Goal: Obtain resource: Download file/media

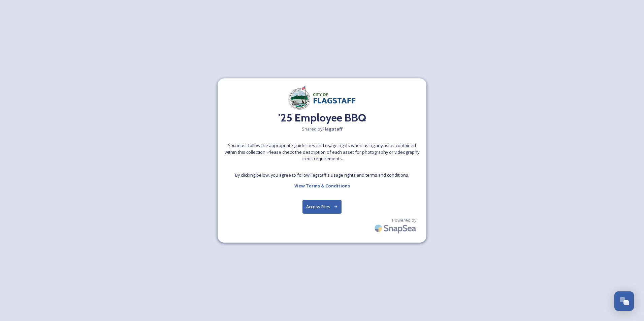
click at [319, 209] on button "Access Files" at bounding box center [321, 207] width 39 height 14
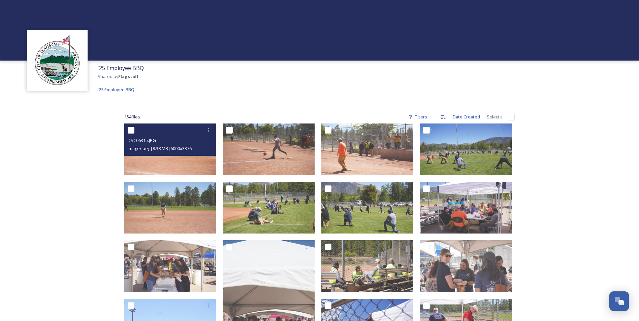
click at [176, 156] on img at bounding box center [170, 150] width 92 height 52
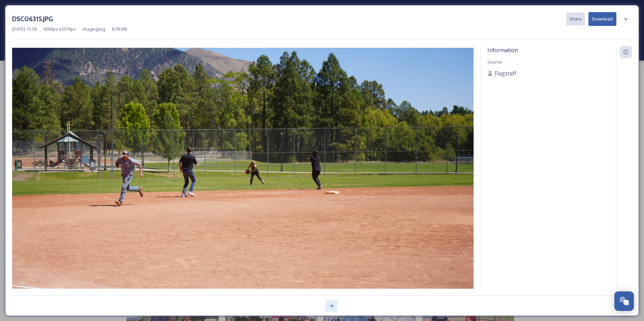
click at [329, 307] on div at bounding box center [331, 306] width 12 height 12
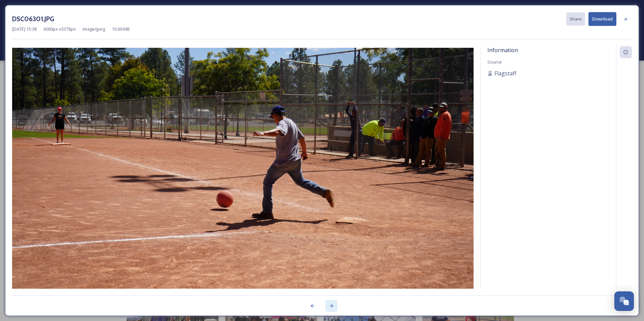
click at [330, 305] on icon at bounding box center [331, 305] width 5 height 5
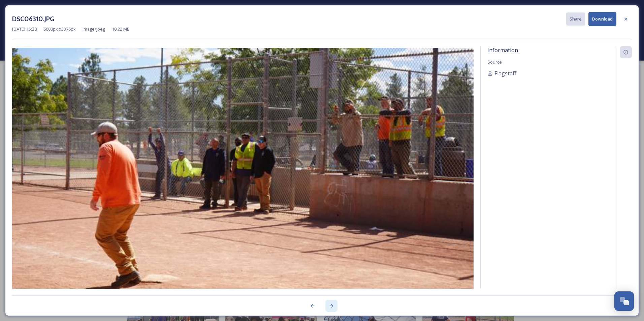
click at [330, 305] on icon at bounding box center [331, 305] width 5 height 5
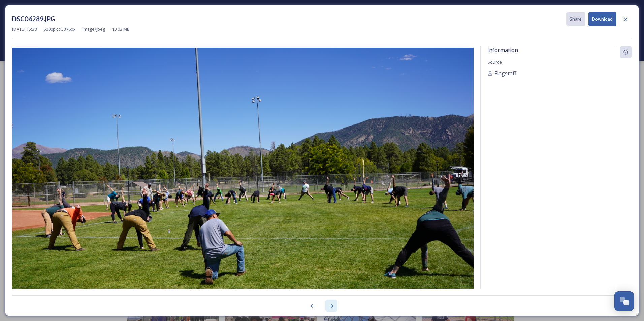
click at [329, 305] on icon at bounding box center [331, 305] width 5 height 5
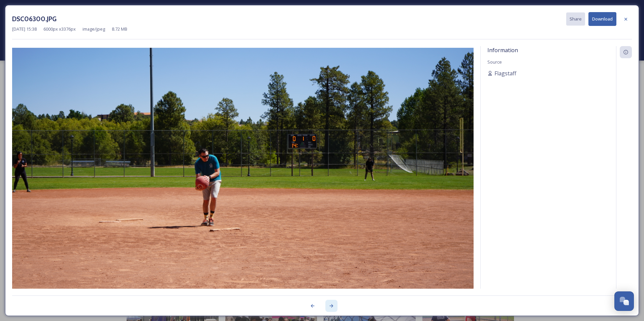
click at [329, 305] on icon at bounding box center [331, 305] width 5 height 5
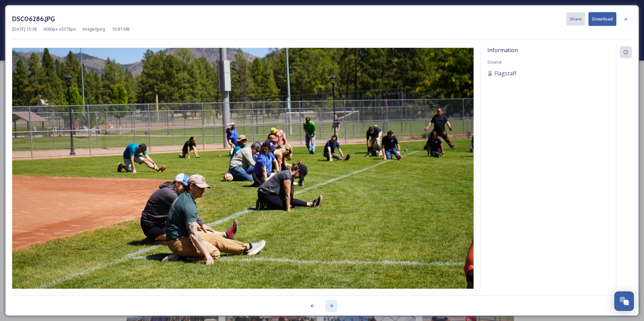
click at [329, 305] on icon at bounding box center [331, 305] width 5 height 5
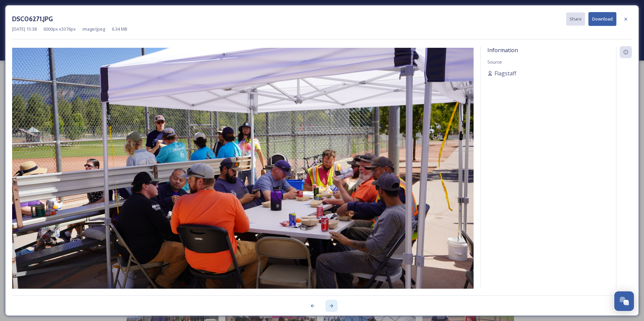
click at [329, 305] on icon at bounding box center [331, 305] width 5 height 5
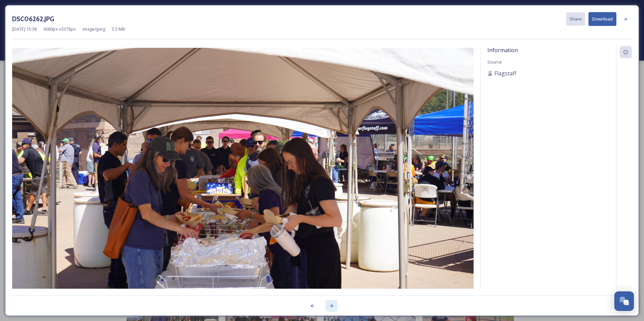
click at [330, 304] on icon at bounding box center [331, 305] width 5 height 5
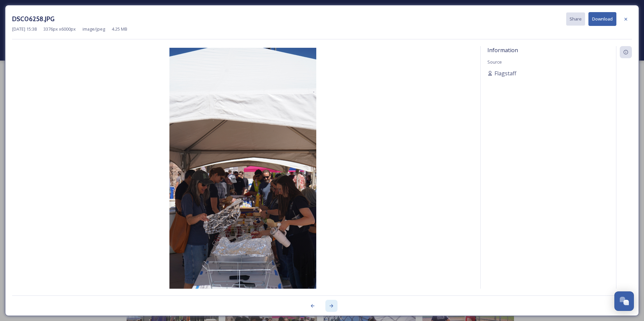
click at [331, 306] on icon at bounding box center [331, 305] width 5 height 5
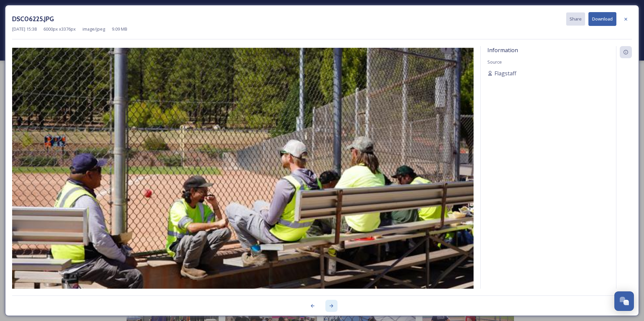
click at [331, 306] on icon at bounding box center [331, 305] width 5 height 5
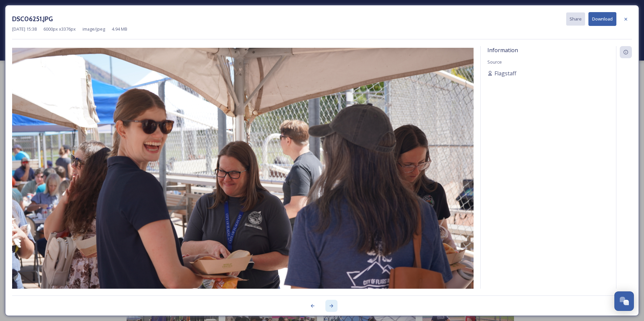
click at [331, 306] on icon at bounding box center [331, 305] width 5 height 5
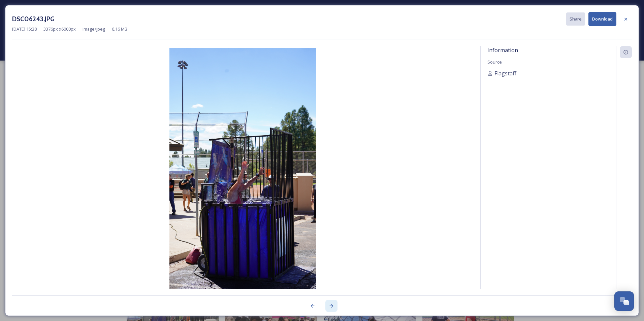
click at [331, 306] on icon at bounding box center [331, 305] width 5 height 5
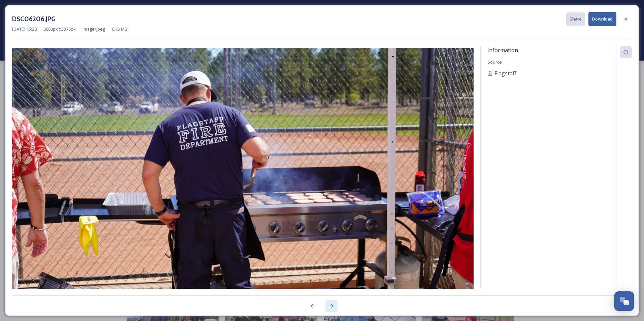
click at [331, 305] on icon at bounding box center [331, 305] width 5 height 5
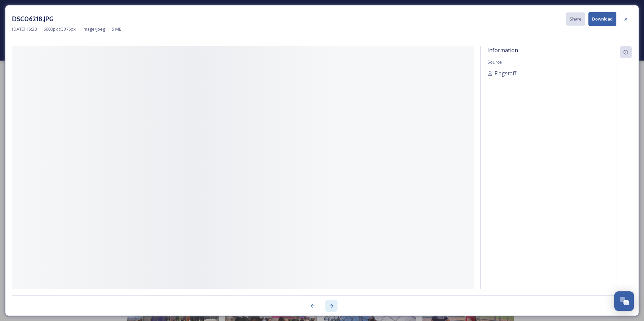
click at [331, 305] on icon at bounding box center [331, 305] width 5 height 5
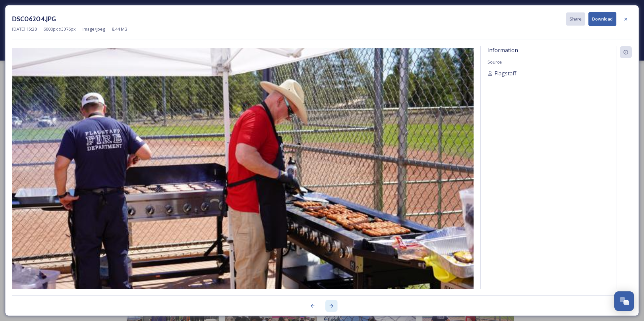
click at [331, 305] on icon at bounding box center [331, 305] width 5 height 5
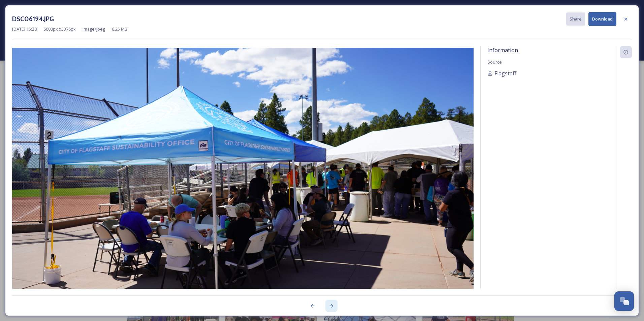
click at [332, 305] on icon at bounding box center [331, 305] width 5 height 5
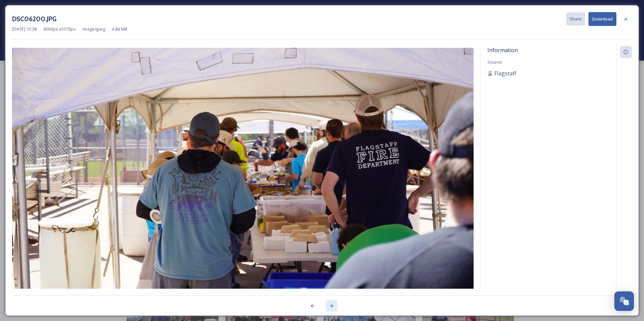
click at [333, 307] on icon at bounding box center [331, 305] width 5 height 5
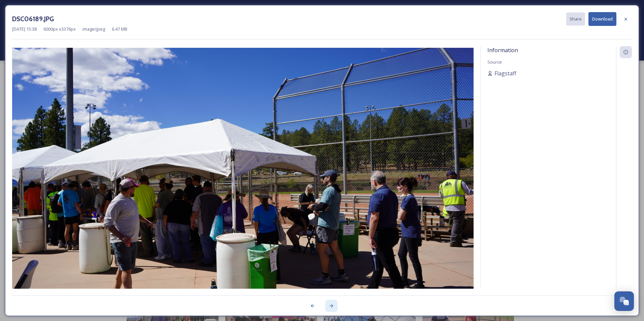
click at [331, 306] on icon at bounding box center [332, 305] width 4 height 3
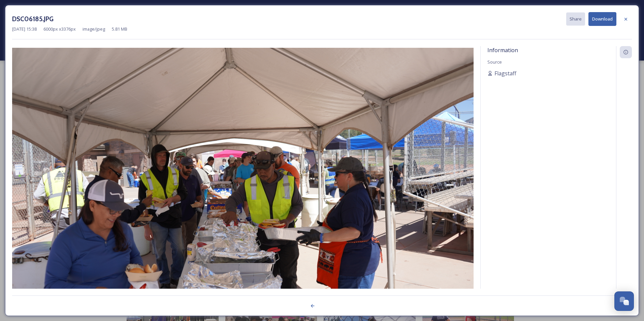
click at [331, 306] on div at bounding box center [322, 302] width 620 height 13
click at [314, 307] on icon at bounding box center [312, 305] width 5 height 5
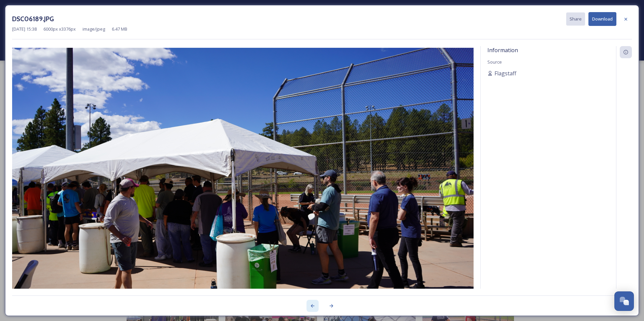
click at [314, 307] on icon at bounding box center [312, 305] width 5 height 5
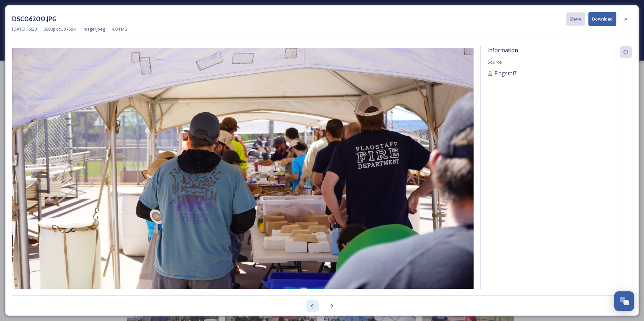
click at [314, 308] on icon at bounding box center [312, 305] width 5 height 5
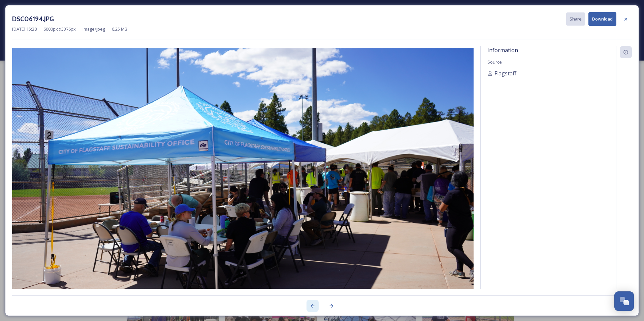
click at [314, 308] on icon at bounding box center [312, 305] width 5 height 5
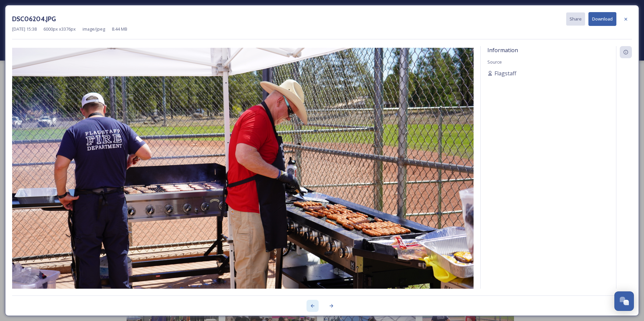
click at [314, 308] on icon at bounding box center [312, 305] width 5 height 5
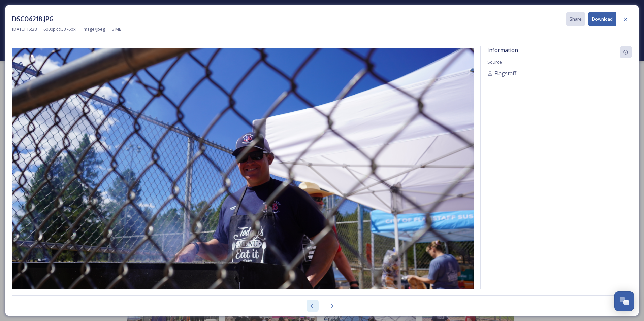
click at [313, 308] on icon at bounding box center [312, 305] width 5 height 5
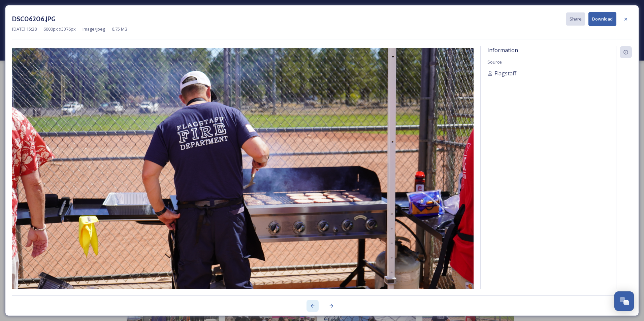
click at [313, 308] on icon at bounding box center [313, 305] width 4 height 3
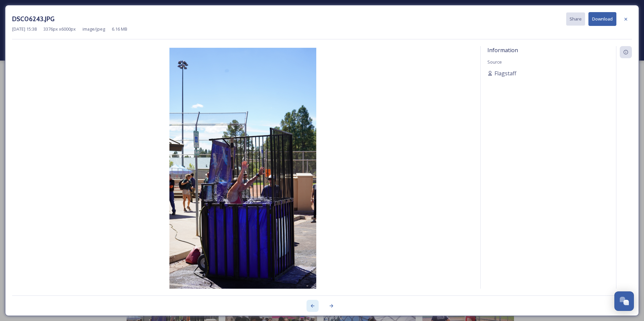
click at [313, 308] on icon at bounding box center [313, 305] width 4 height 3
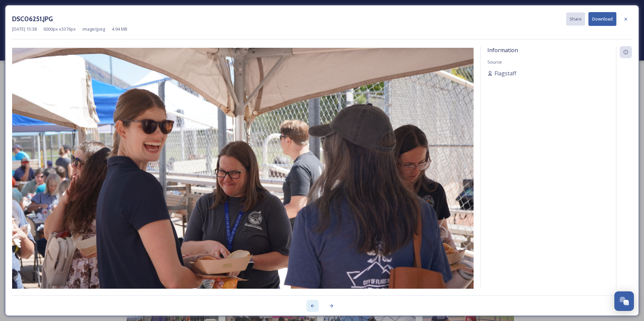
click at [313, 308] on icon at bounding box center [313, 305] width 4 height 3
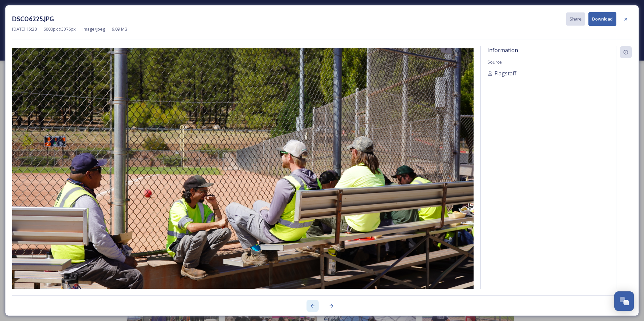
click at [313, 308] on icon at bounding box center [313, 305] width 4 height 3
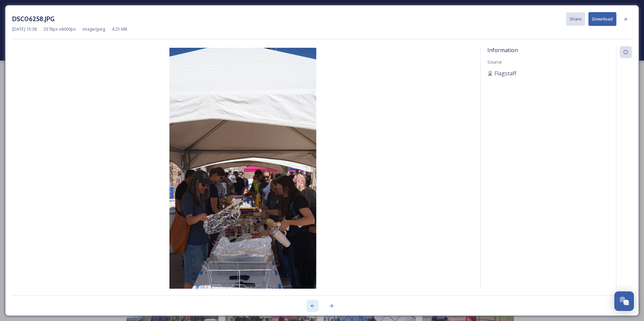
click at [313, 308] on icon at bounding box center [313, 305] width 4 height 3
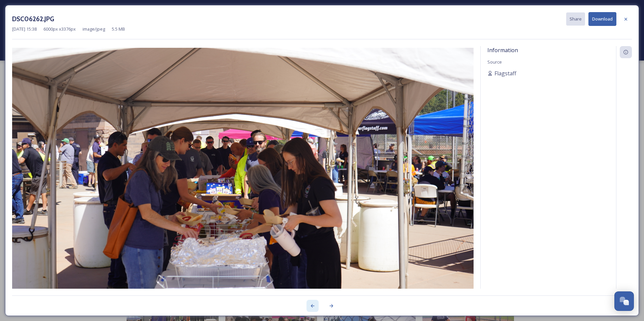
click at [313, 308] on icon at bounding box center [313, 305] width 4 height 3
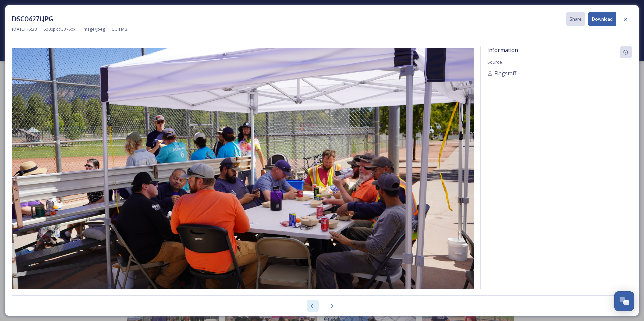
click at [313, 308] on icon at bounding box center [313, 305] width 4 height 3
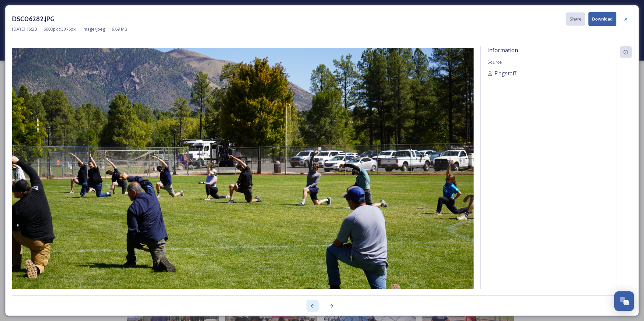
click at [313, 308] on icon at bounding box center [313, 305] width 4 height 3
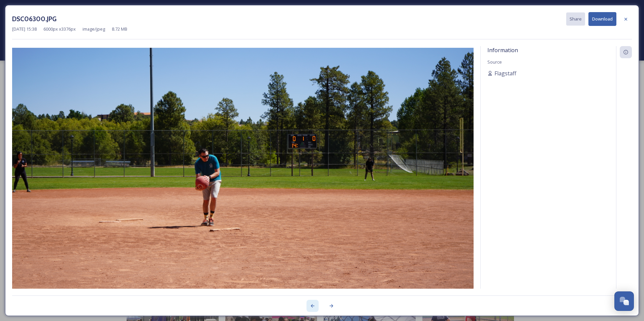
click at [313, 308] on icon at bounding box center [313, 305] width 4 height 3
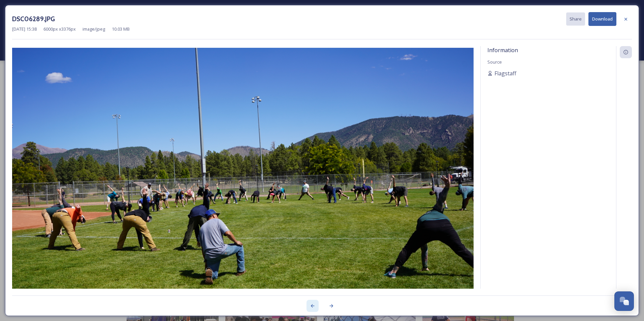
click at [313, 308] on icon at bounding box center [313, 305] width 4 height 3
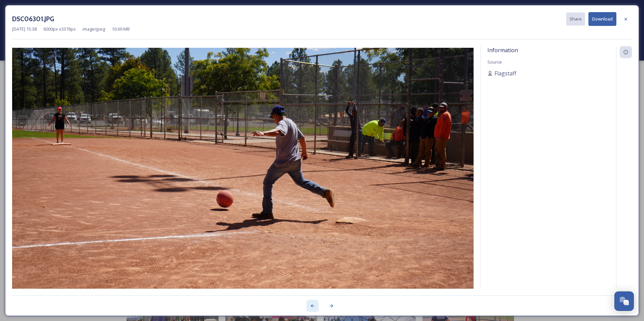
click at [313, 308] on icon at bounding box center [313, 305] width 4 height 3
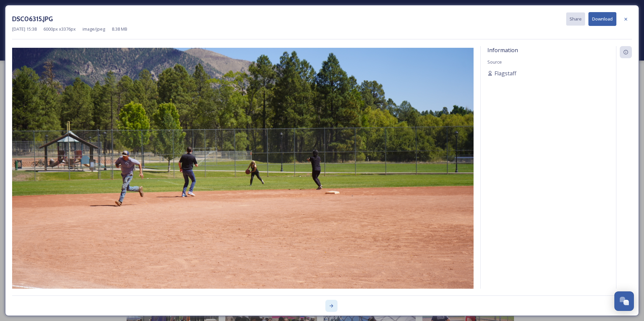
click at [328, 305] on div at bounding box center [331, 306] width 12 height 12
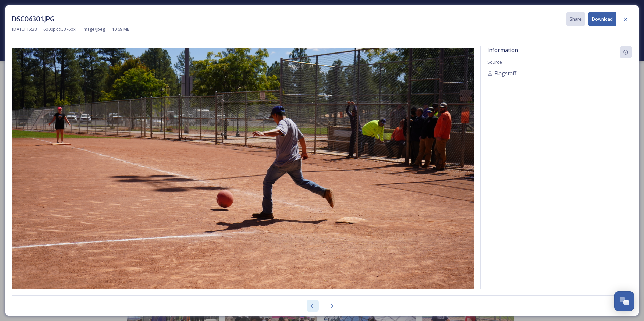
click at [315, 305] on icon at bounding box center [312, 305] width 5 height 5
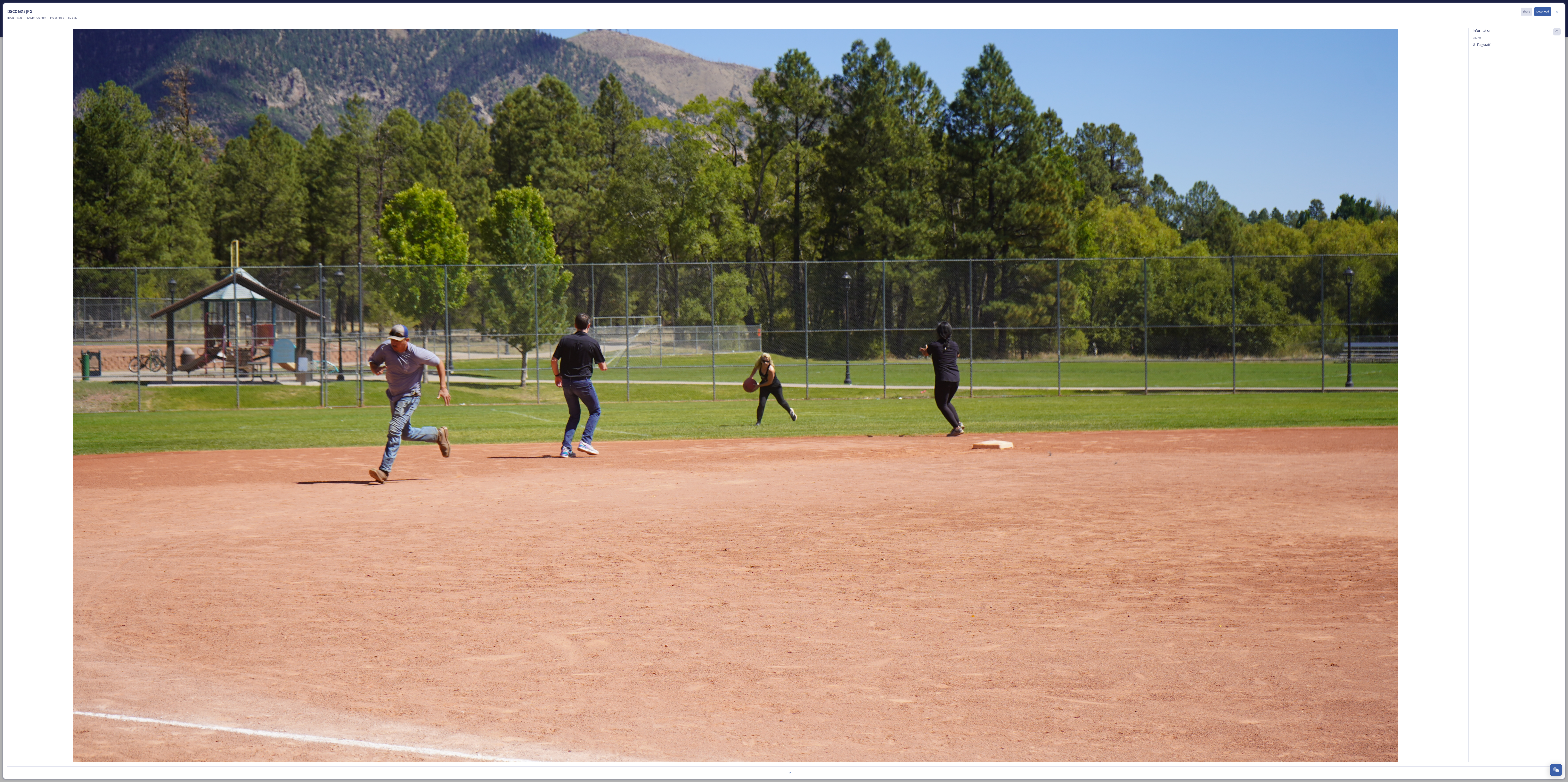
click at [392, 195] on img at bounding box center [735, 402] width 1457 height 745
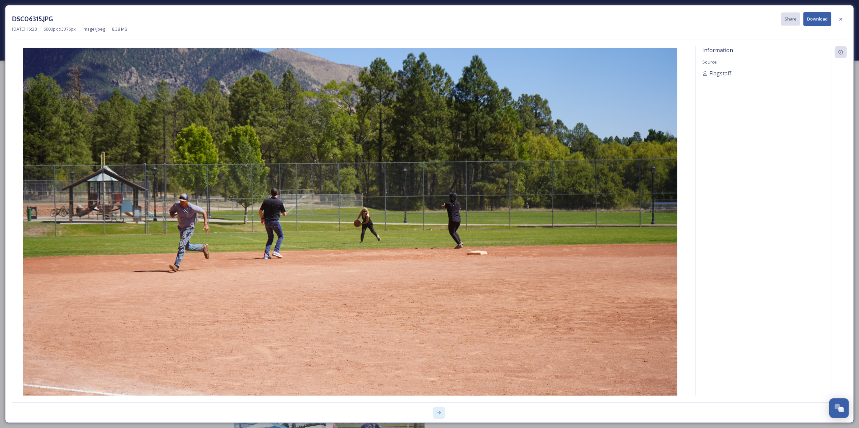
click at [441, 321] on icon at bounding box center [438, 413] width 5 height 5
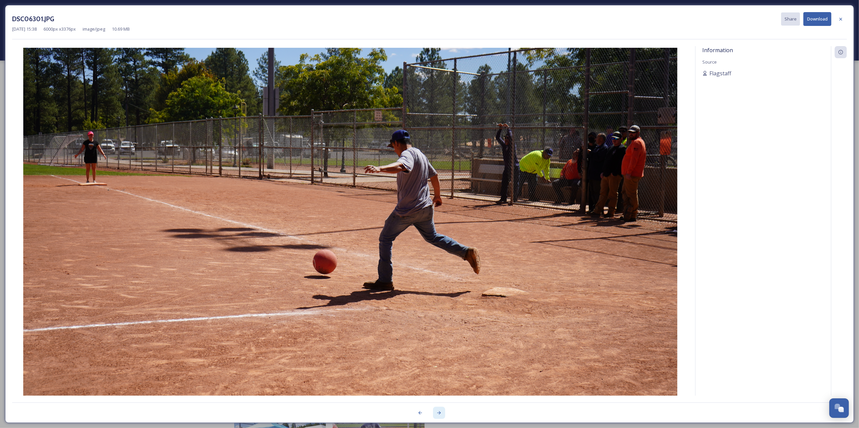
click at [441, 321] on icon at bounding box center [438, 413] width 5 height 5
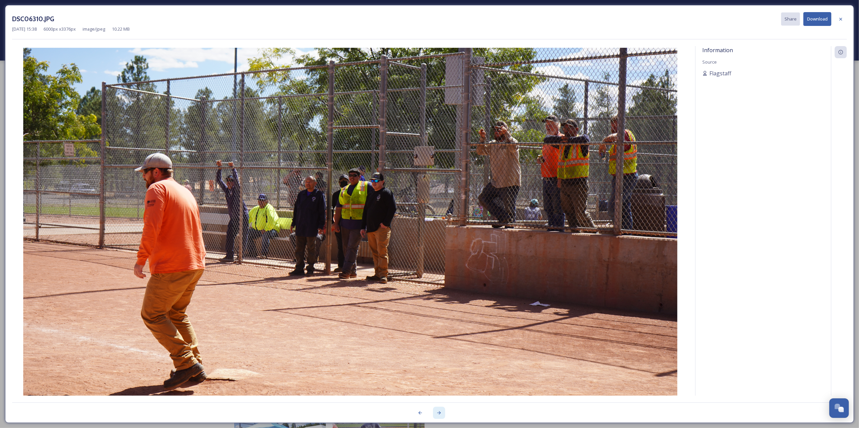
click at [440, 321] on icon at bounding box center [439, 413] width 4 height 3
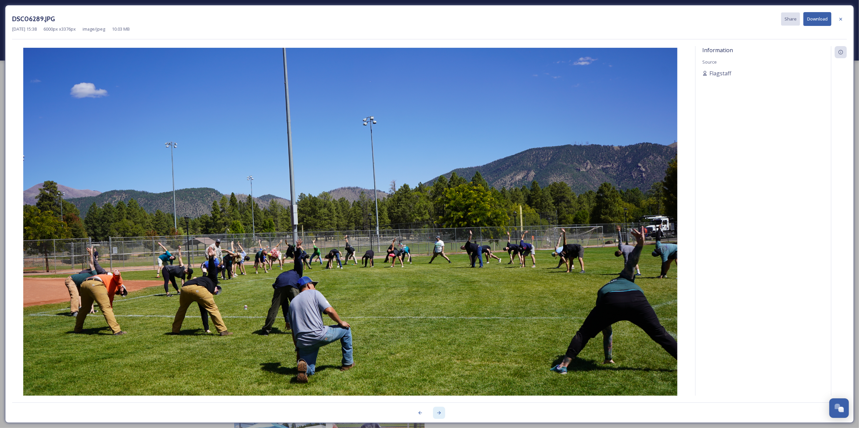
click at [440, 321] on icon at bounding box center [439, 413] width 4 height 3
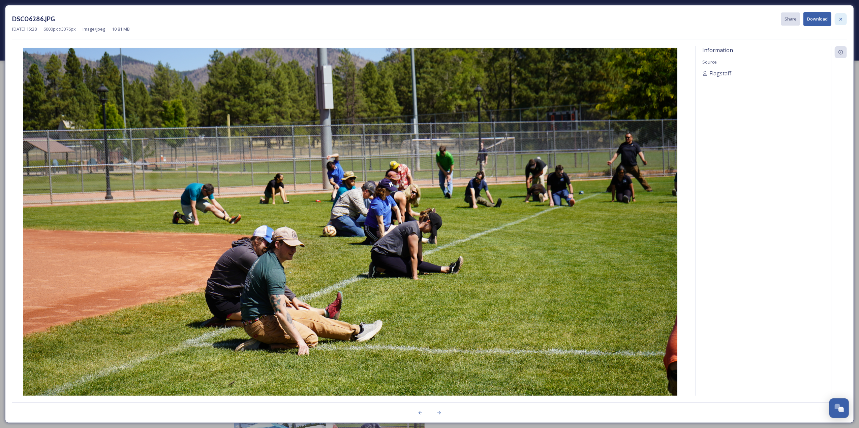
click at [644, 17] on icon at bounding box center [840, 19] width 5 height 5
